Goal: Transaction & Acquisition: Purchase product/service

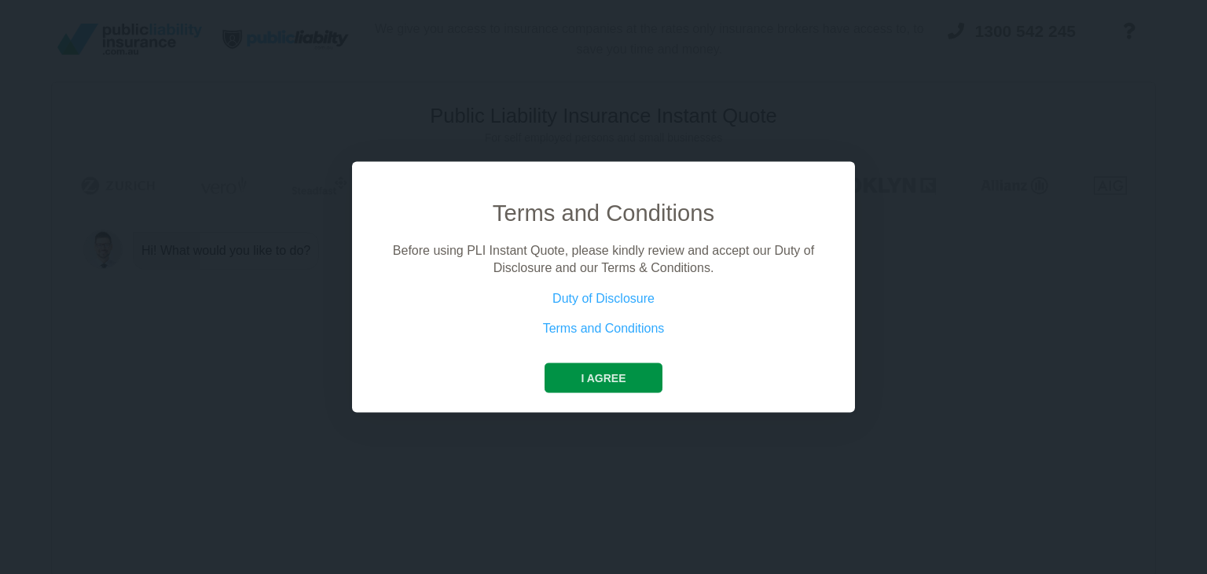
click at [591, 378] on button "I agree" at bounding box center [603, 377] width 117 height 30
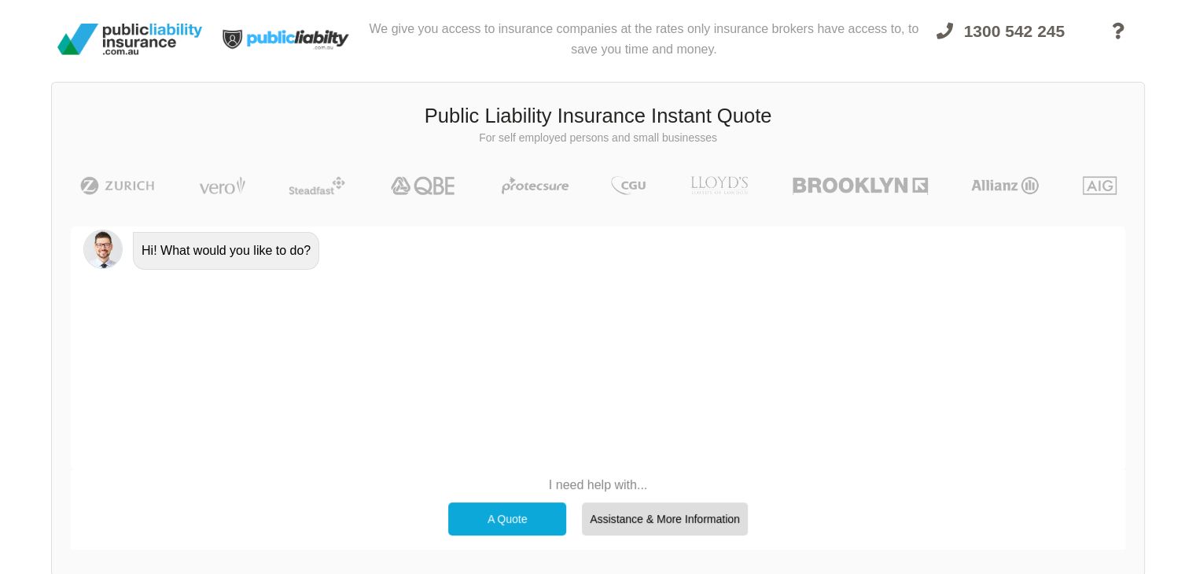
click at [525, 510] on div "A Quote" at bounding box center [507, 518] width 118 height 33
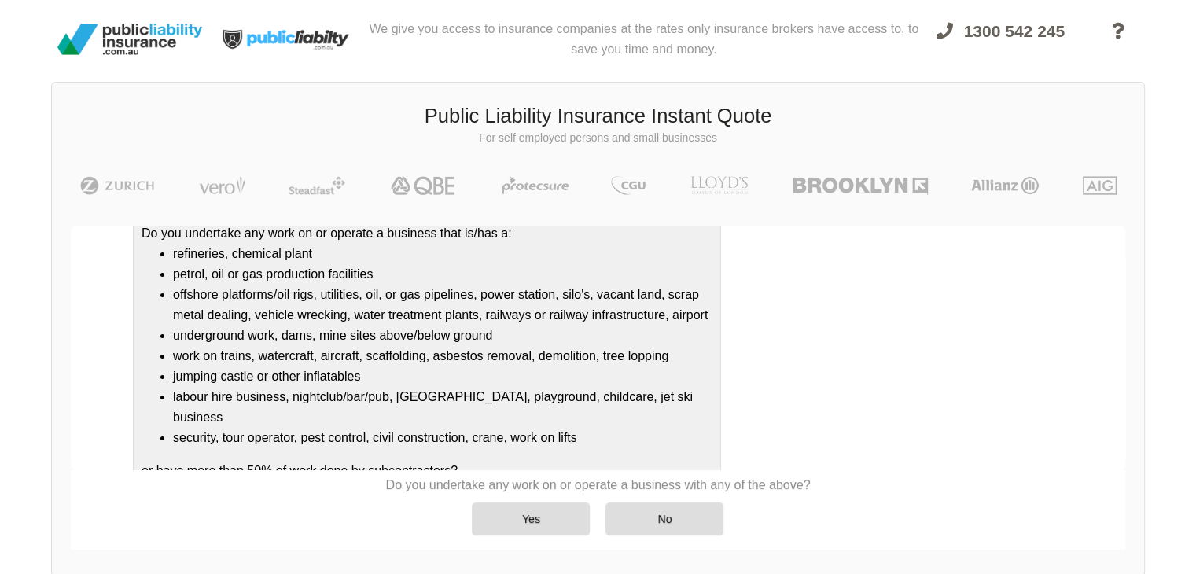
scroll to position [169, 0]
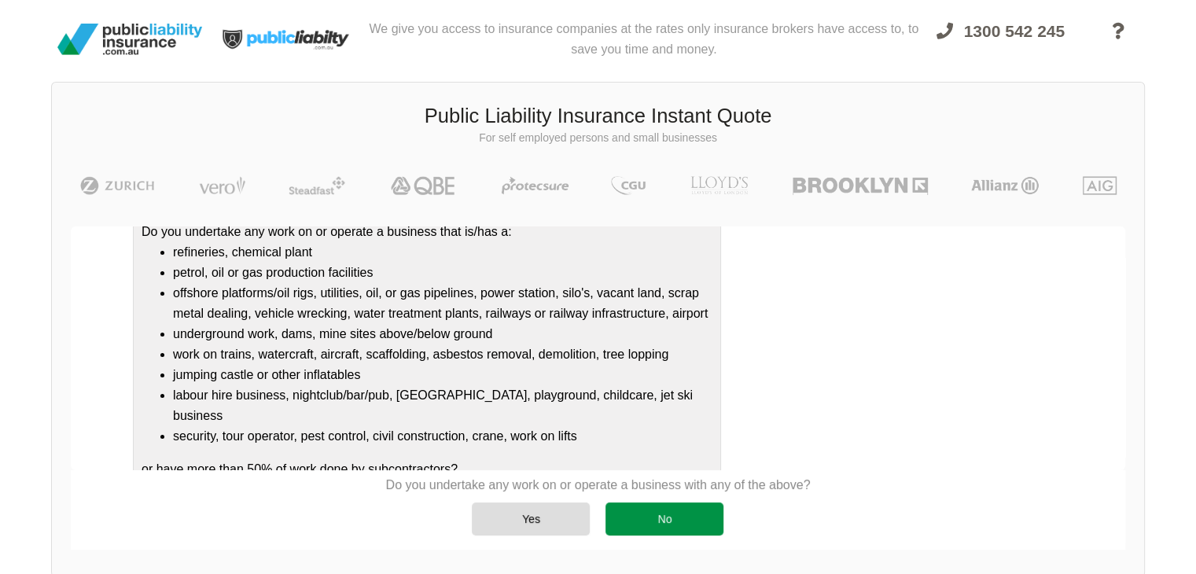
click at [667, 520] on div "No" at bounding box center [664, 518] width 118 height 33
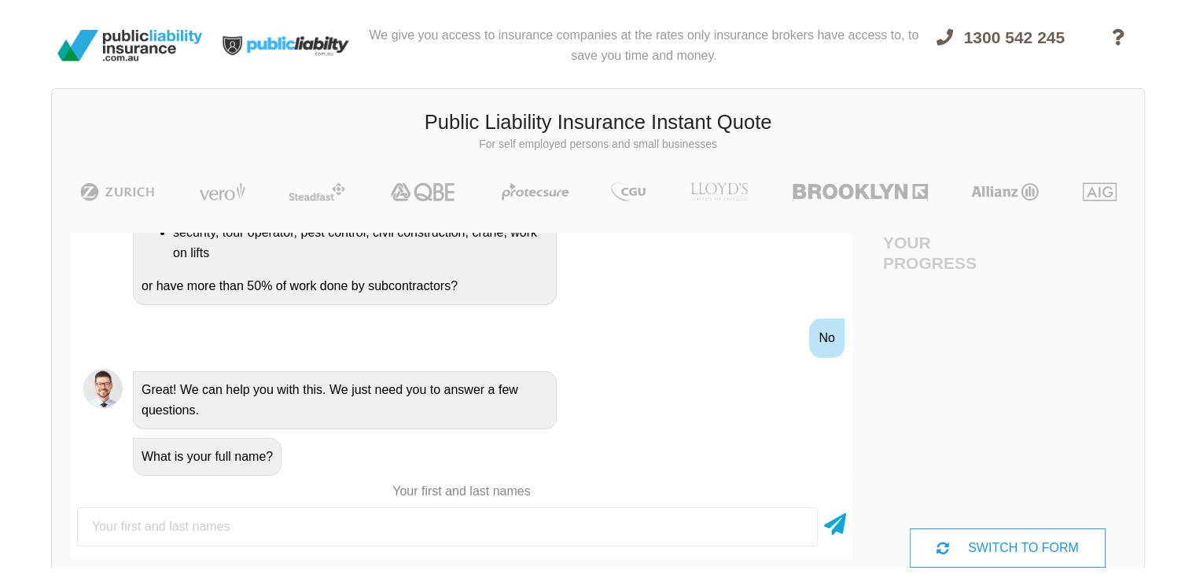
scroll to position [0, 0]
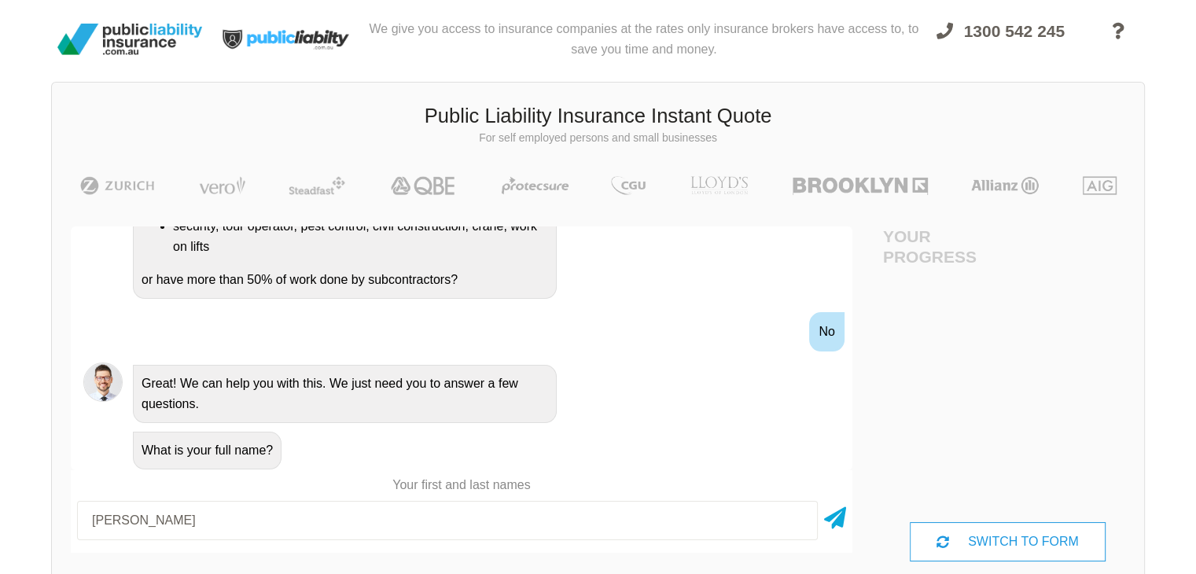
type input "[PERSON_NAME]"
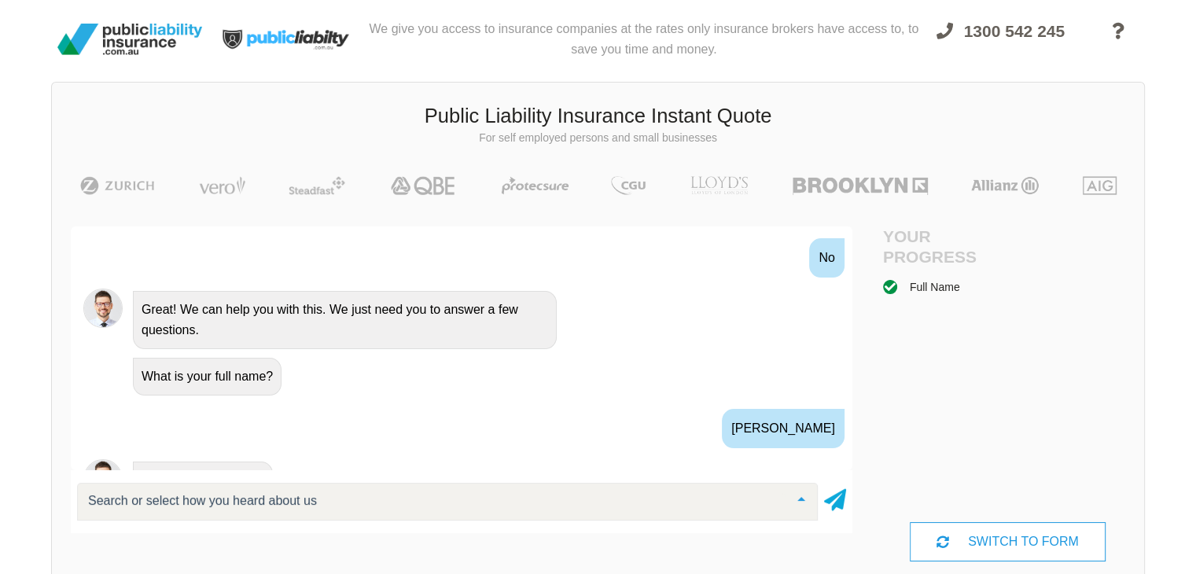
scroll to position [615, 0]
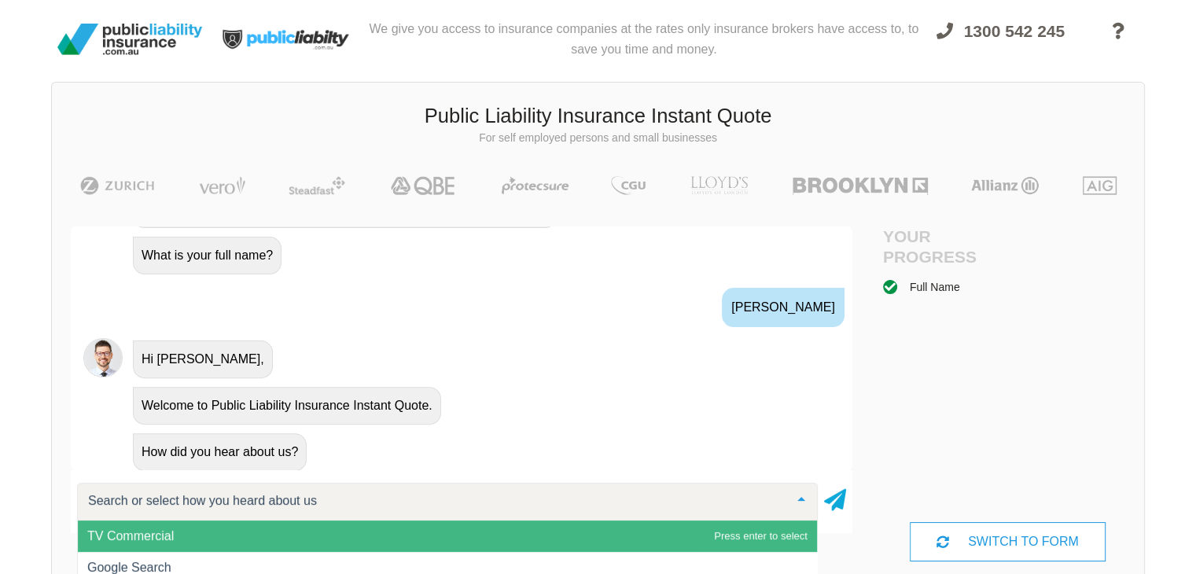
click at [286, 498] on input "text" at bounding box center [434, 501] width 701 height 16
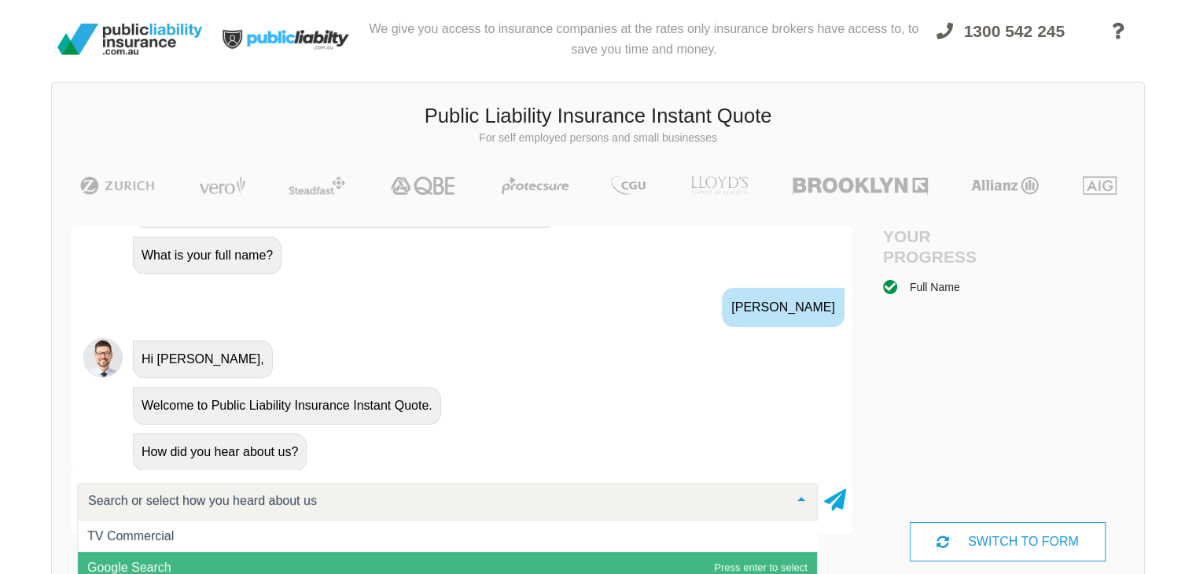
click at [164, 560] on span "Google Search" at bounding box center [129, 566] width 84 height 13
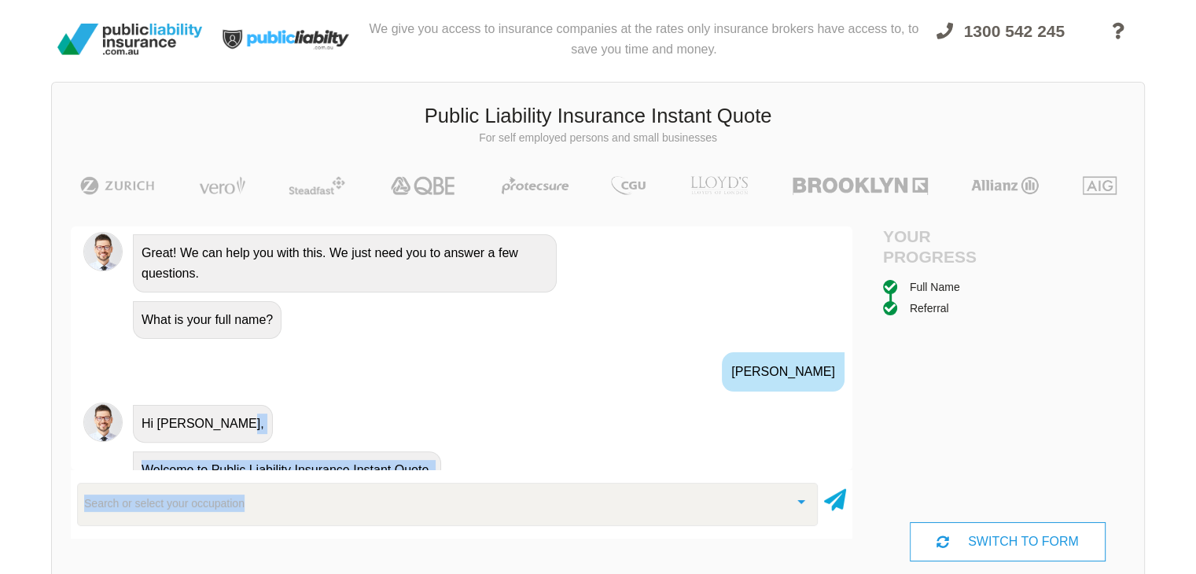
scroll to position [780, 0]
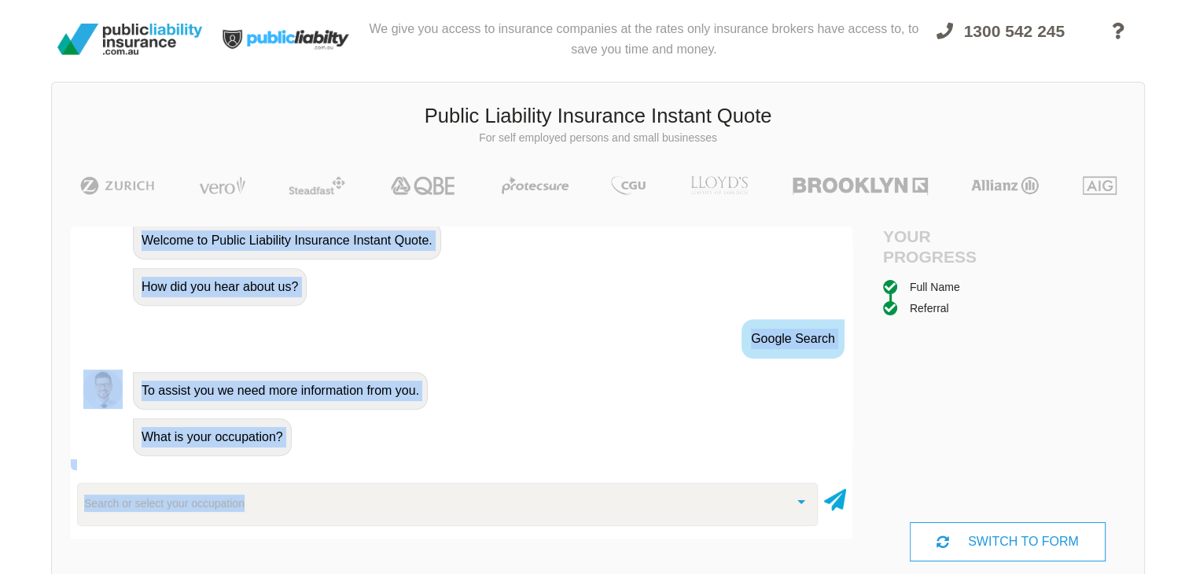
drag, startPoint x: 854, startPoint y: 396, endPoint x: 847, endPoint y: 494, distance: 98.5
click at [847, 494] on div "Awesome! 100% Just a final check that all your details are correct. Your Summar…" at bounding box center [461, 394] width 819 height 372
click at [280, 499] on div "Search or select your occupation" at bounding box center [447, 504] width 741 height 42
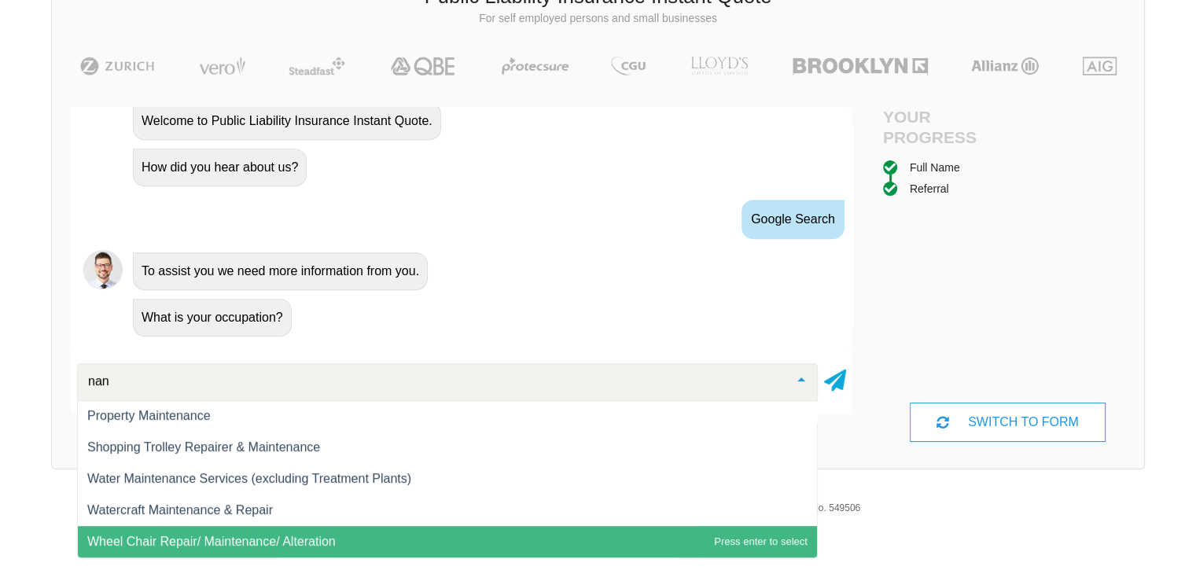
scroll to position [377, 0]
type input "nann"
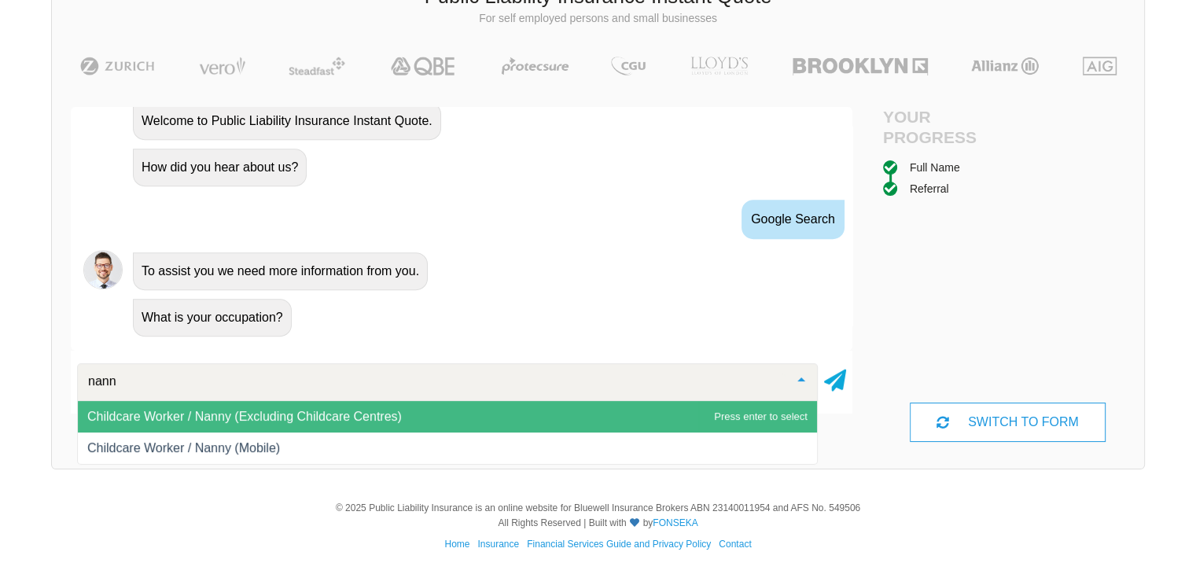
click at [303, 404] on span "Childcare Worker / Nanny (Excluding Childcare Centres)" at bounding box center [447, 416] width 739 height 31
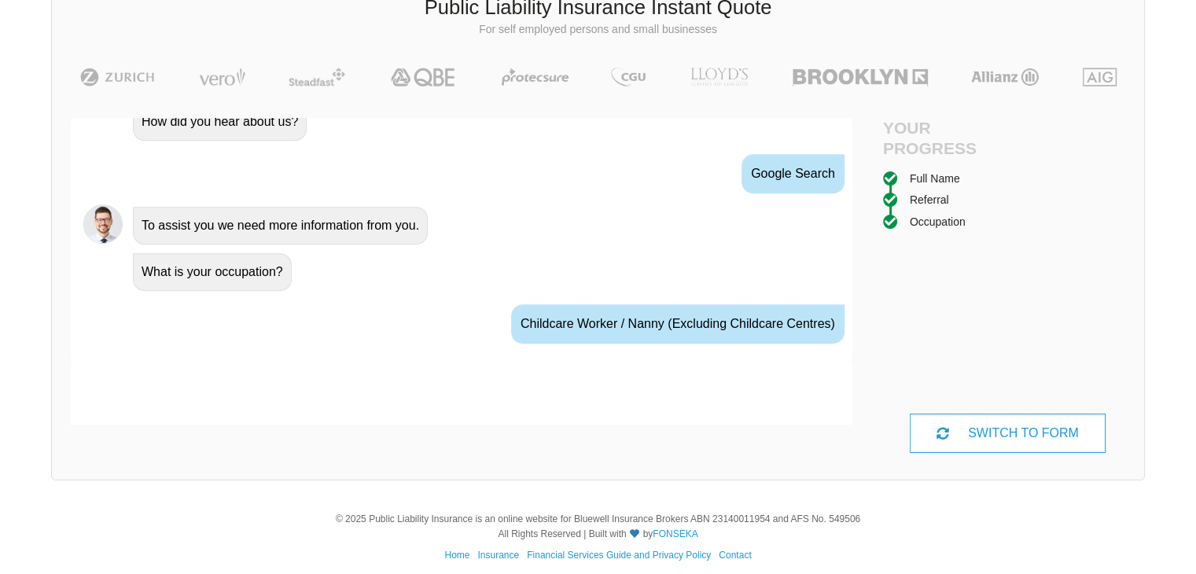
scroll to position [866, 0]
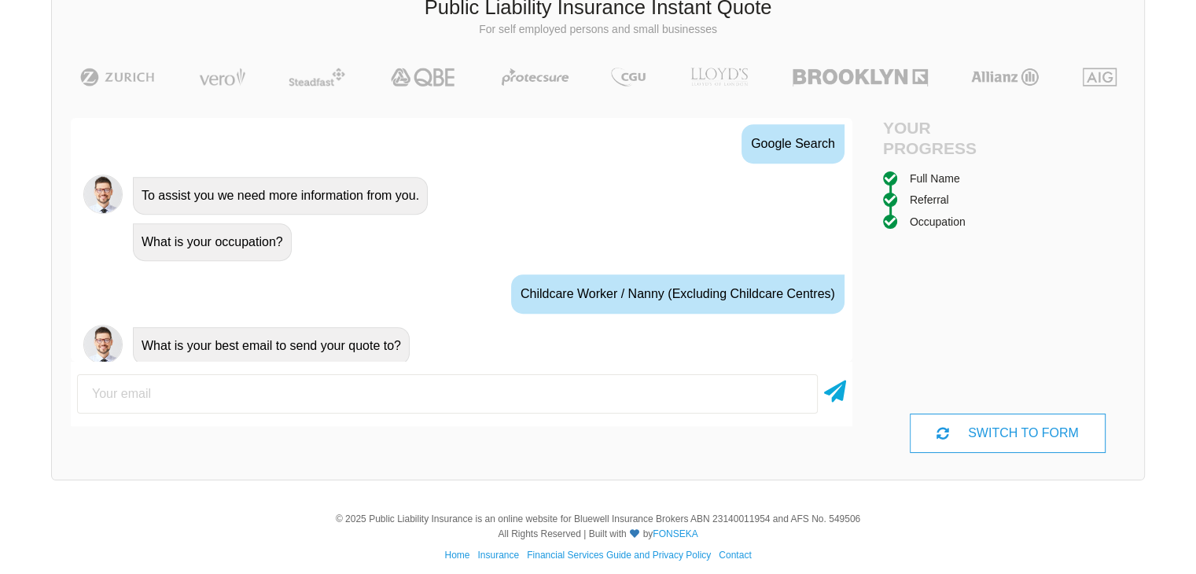
click at [201, 398] on input "email" at bounding box center [447, 393] width 741 height 39
type input "[DOMAIN_NAME][EMAIL_ADDRESS][DOMAIN_NAME]"
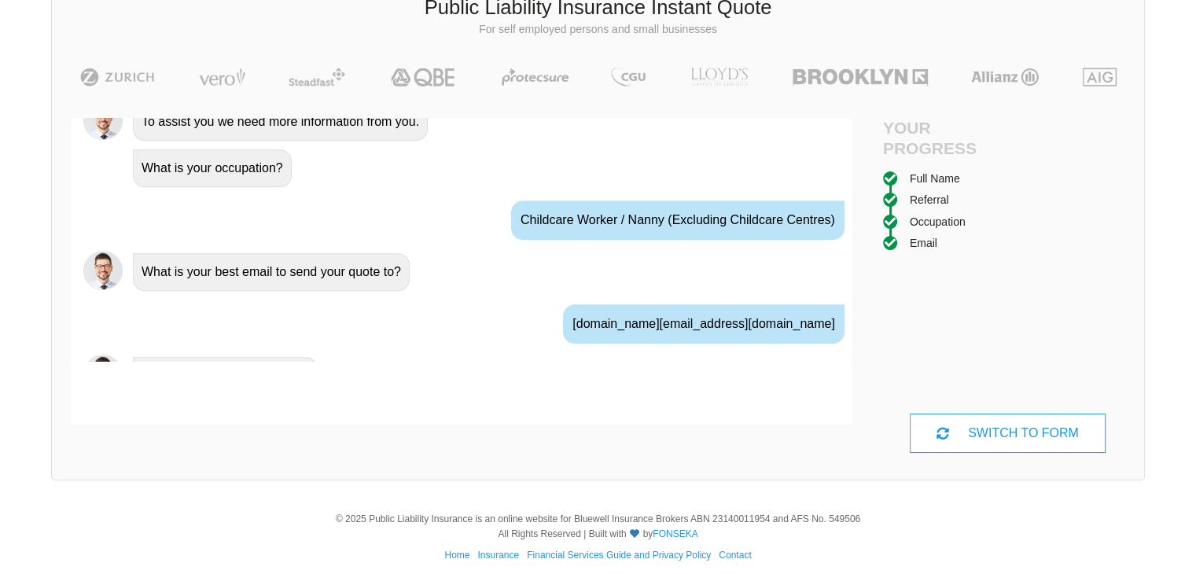
scroll to position [969, 0]
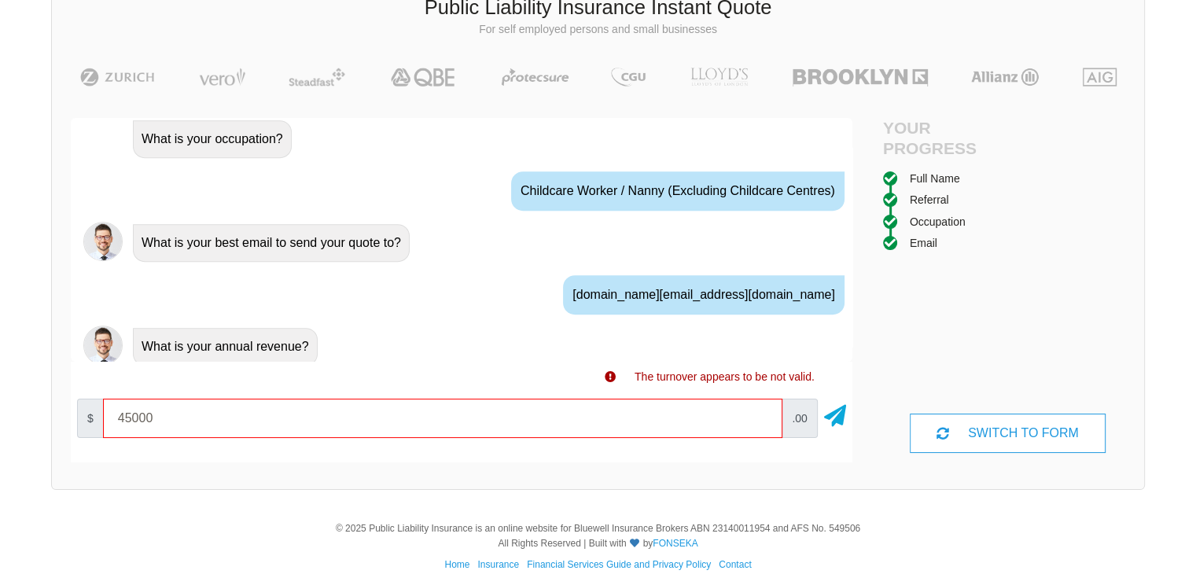
type input "45000"
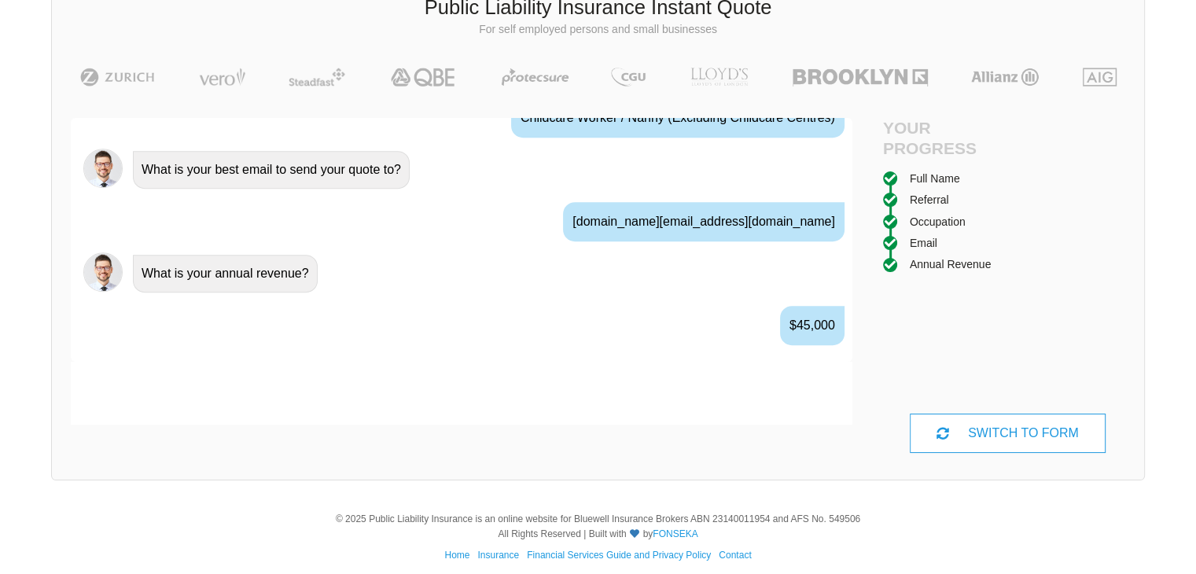
scroll to position [1072, 0]
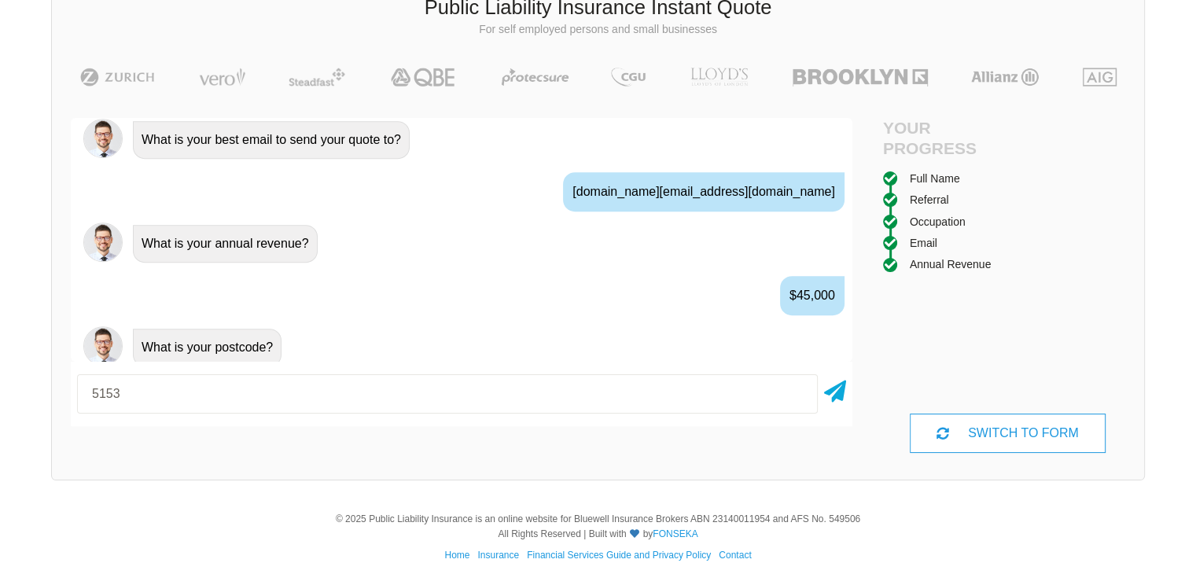
type input "5153"
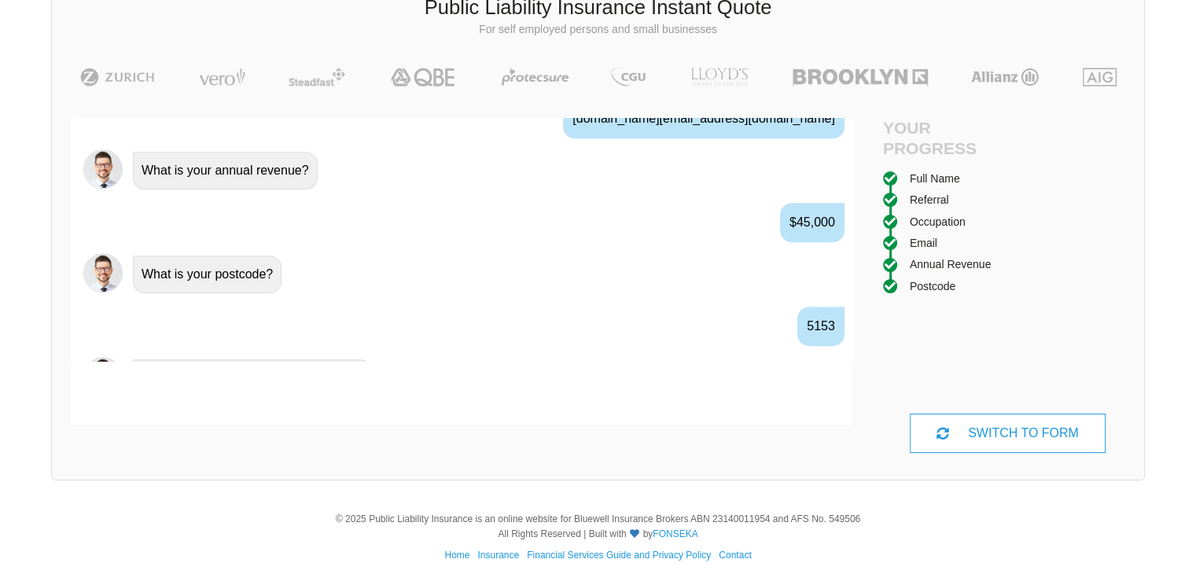
scroll to position [1175, 0]
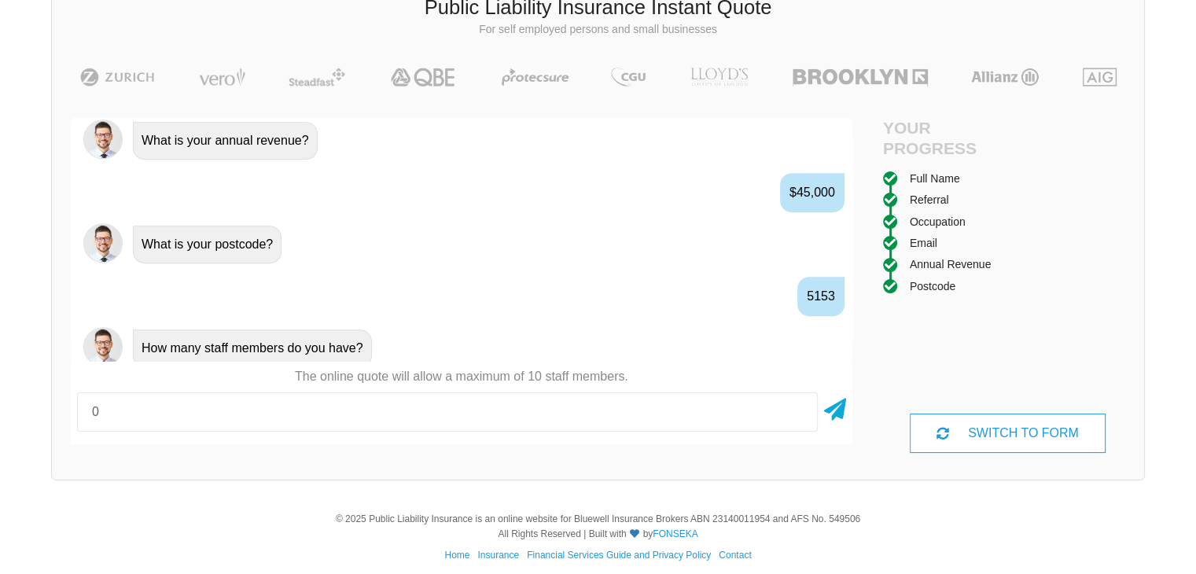
type input "0"
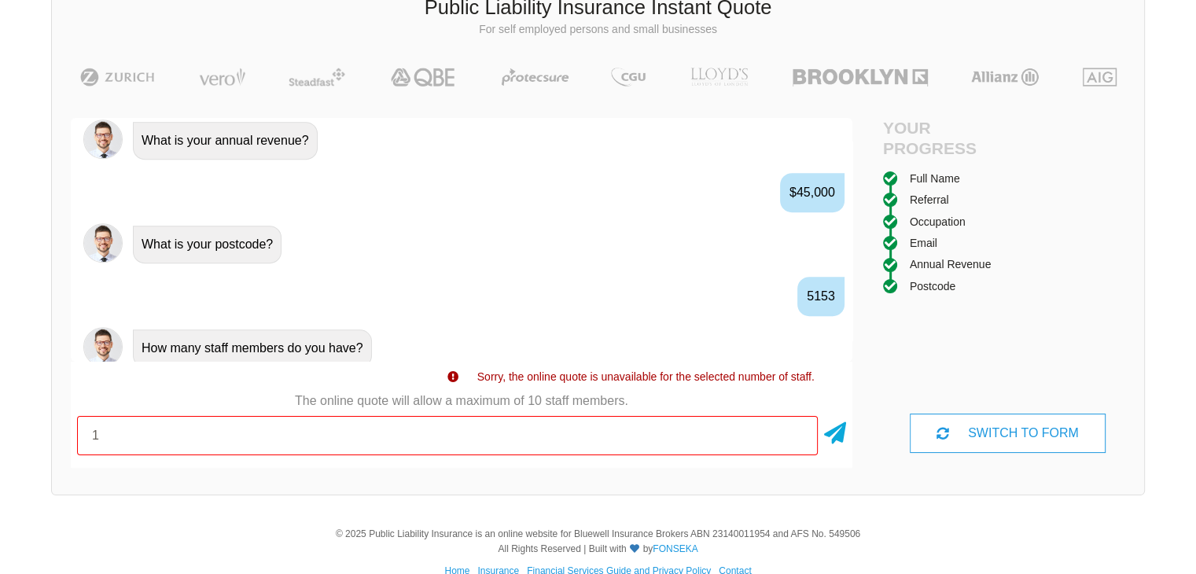
type input "1"
click at [798, 432] on input "1" at bounding box center [447, 435] width 741 height 39
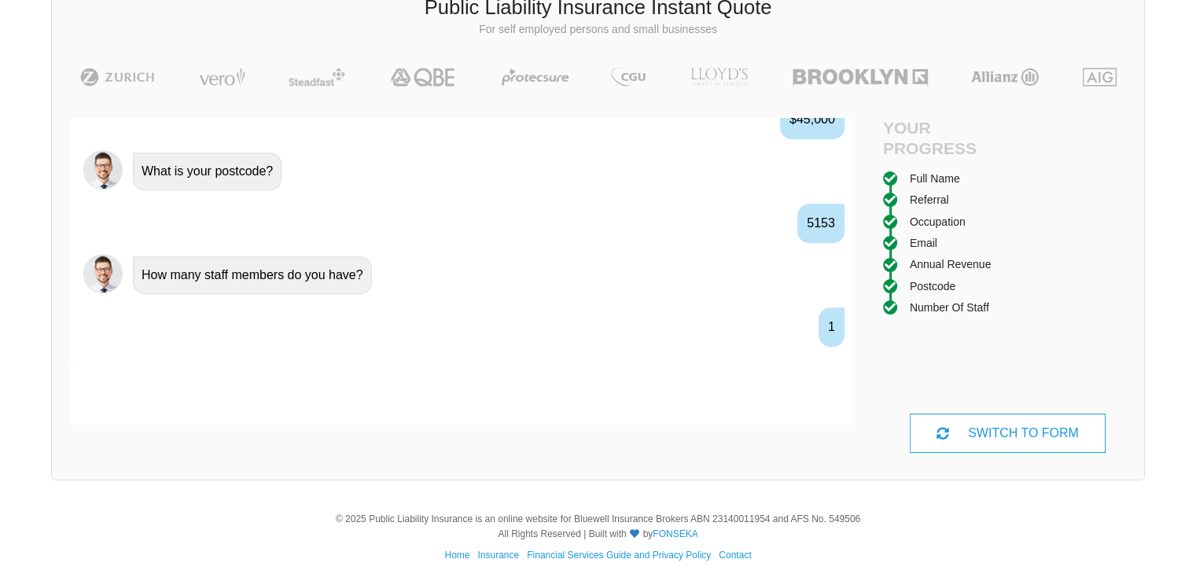
scroll to position [1277, 0]
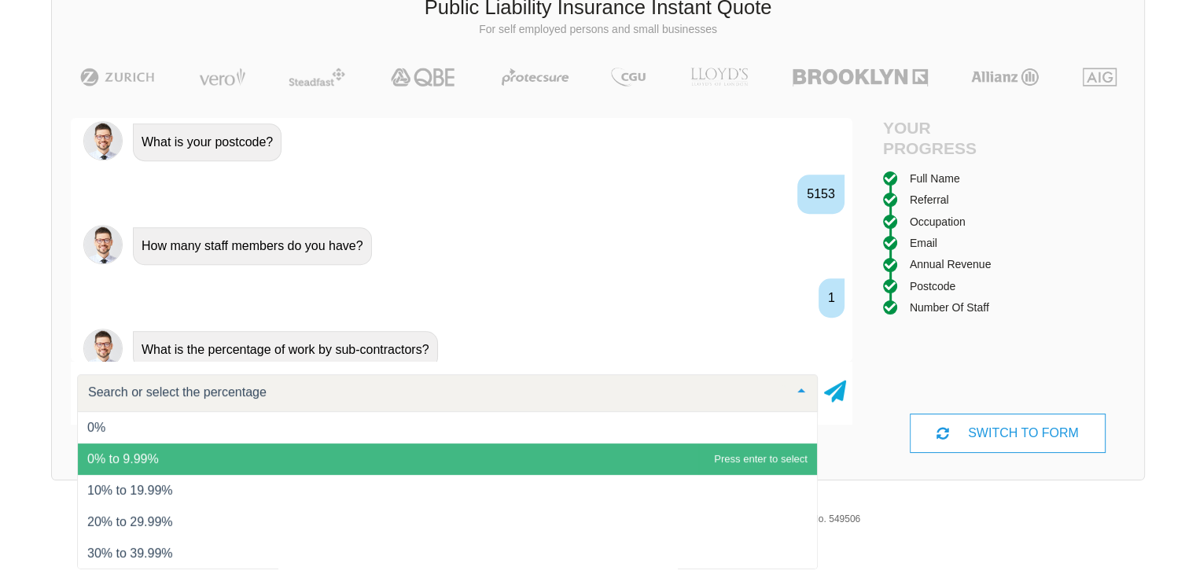
click at [153, 454] on span "0% to 9.99%" at bounding box center [123, 458] width 72 height 13
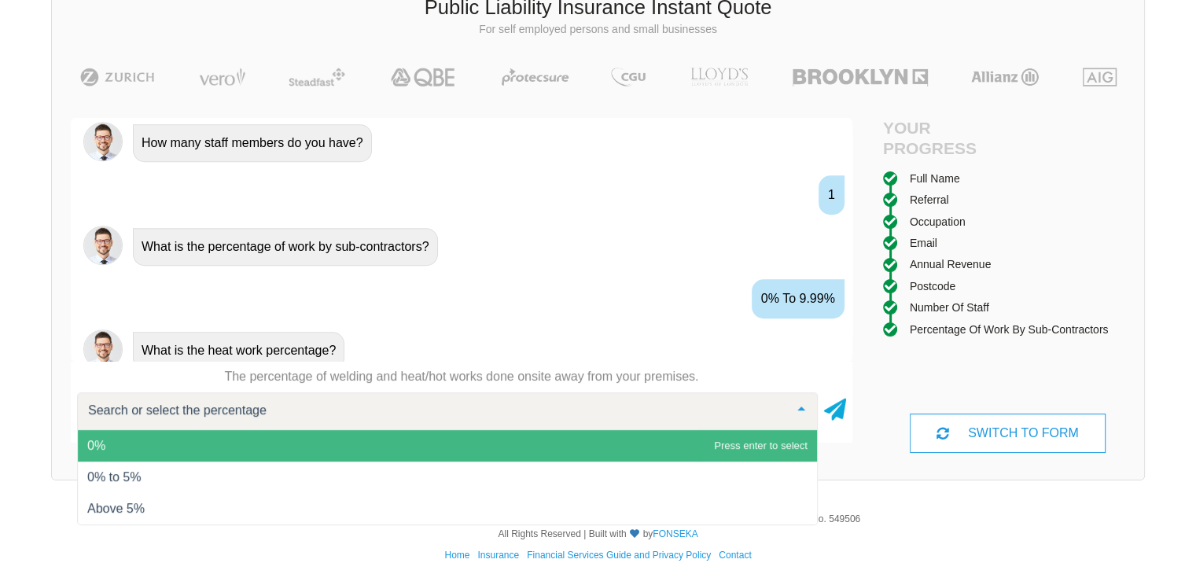
scroll to position [1380, 0]
click at [229, 438] on span "0%" at bounding box center [447, 445] width 739 height 31
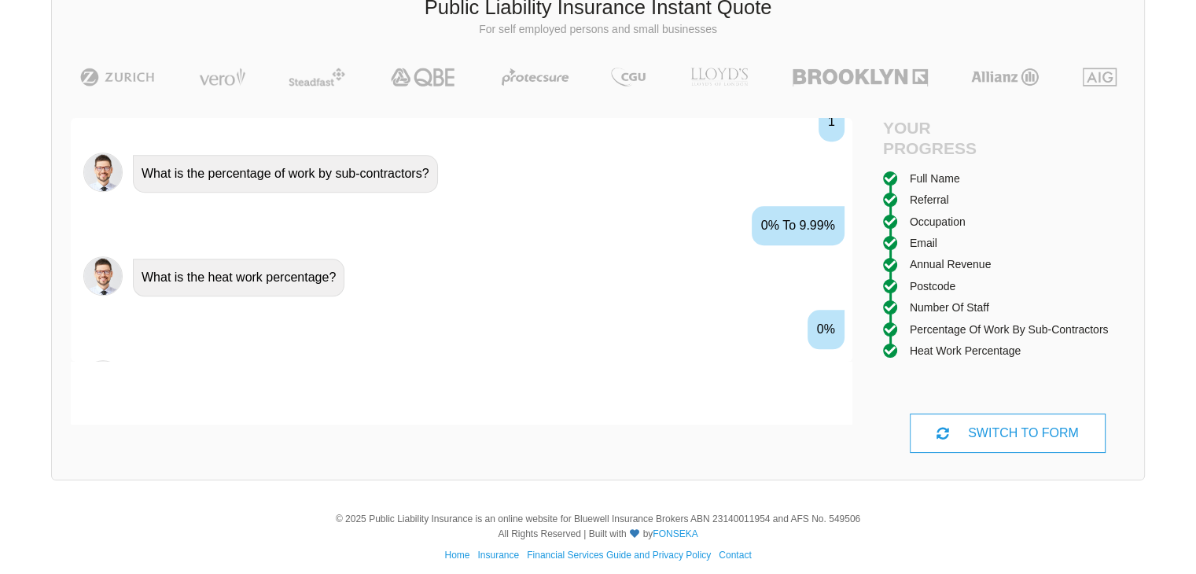
scroll to position [1483, 0]
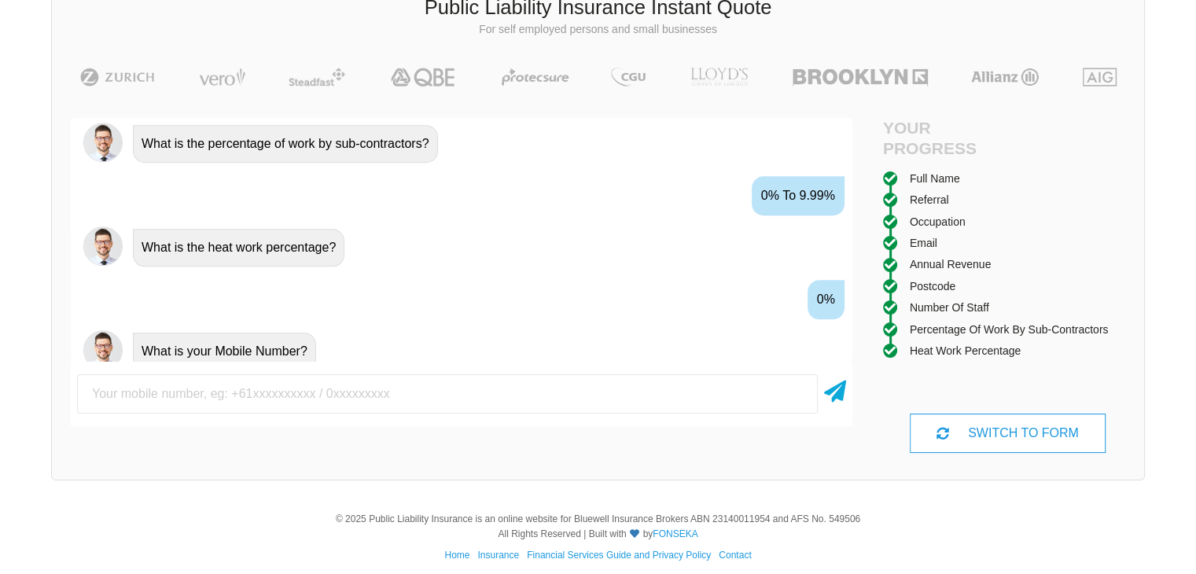
click at [275, 383] on input "text" at bounding box center [447, 393] width 741 height 39
type input "0406679806"
click at [783, 189] on div "0% to 9.99%" at bounding box center [798, 195] width 93 height 39
click at [834, 394] on icon at bounding box center [835, 388] width 22 height 28
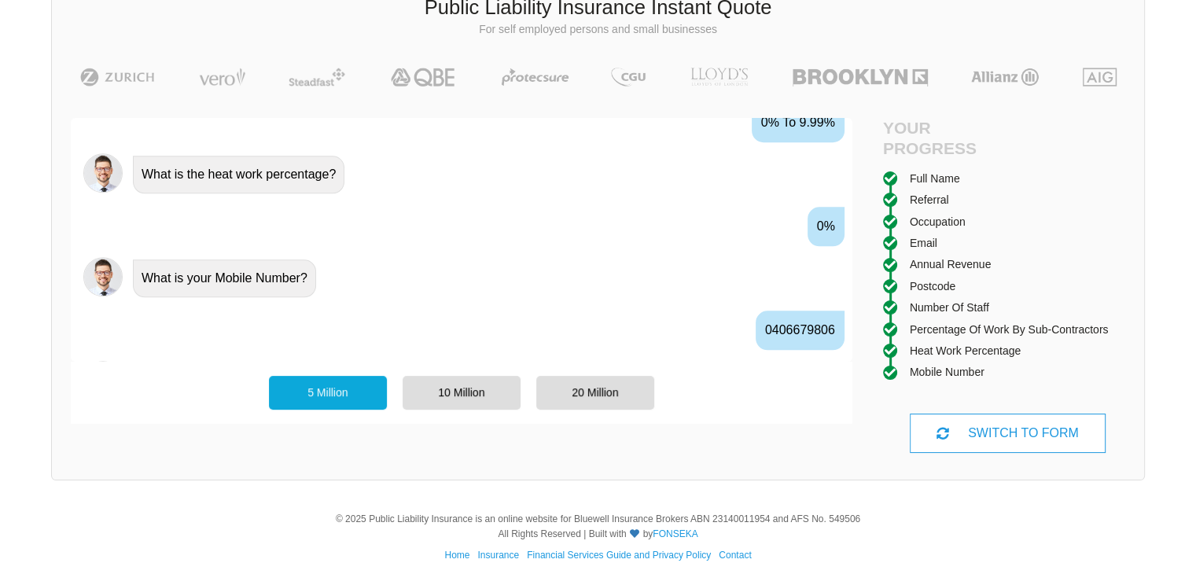
scroll to position [1586, 0]
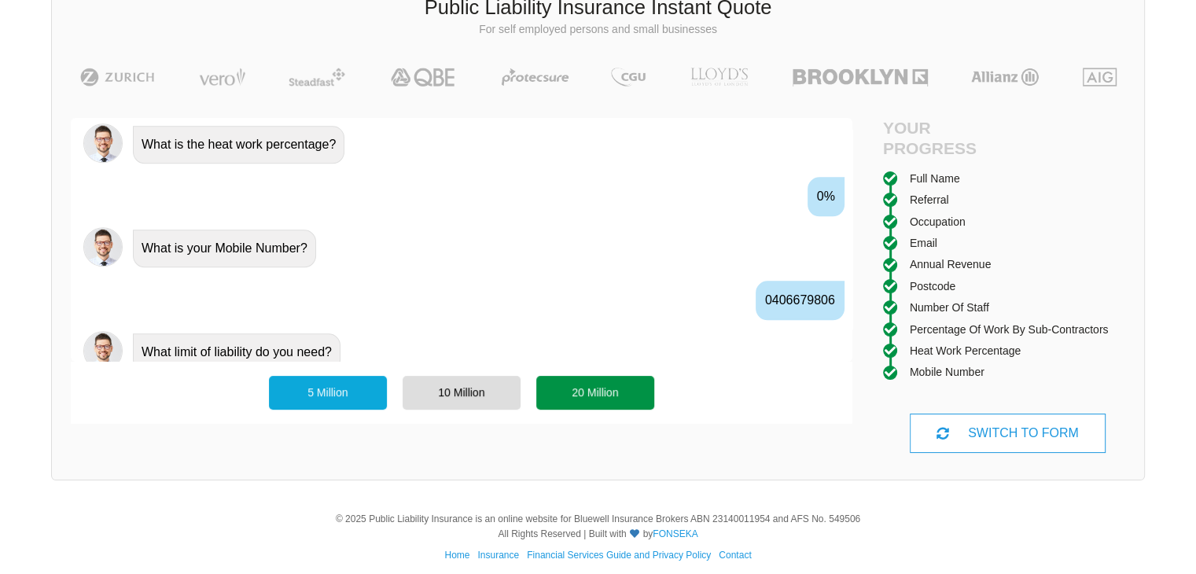
click at [601, 396] on div "20 Million" at bounding box center [595, 392] width 118 height 33
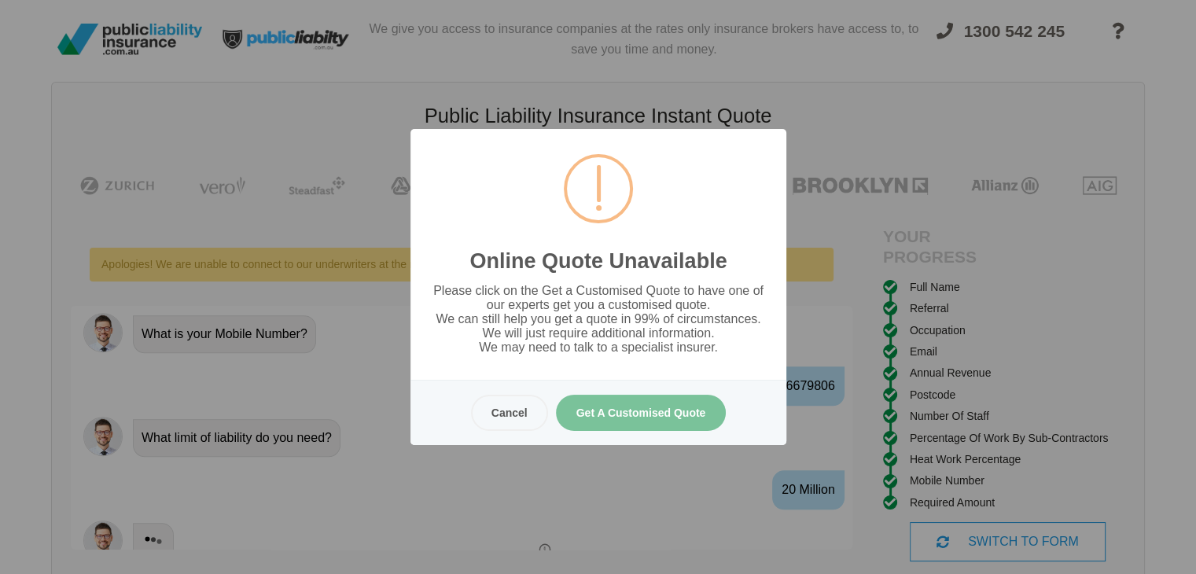
scroll to position [0, 0]
click at [611, 414] on button "Get A Customised Quote" at bounding box center [640, 413] width 171 height 36
